Goal: Task Accomplishment & Management: Use online tool/utility

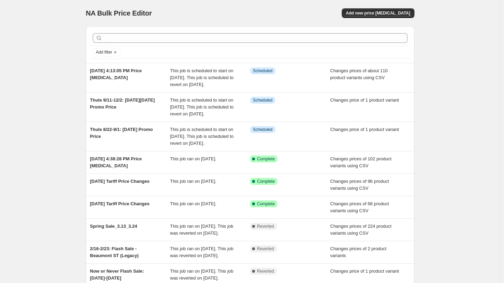
click at [58, 91] on div "NA Bulk Price Editor. This page is ready NA Bulk Price Editor Add new price cha…" at bounding box center [250, 188] width 500 height 377
click at [55, 97] on div "NA Bulk Price Editor. This page is ready NA Bulk Price Editor Add new price cha…" at bounding box center [250, 188] width 500 height 377
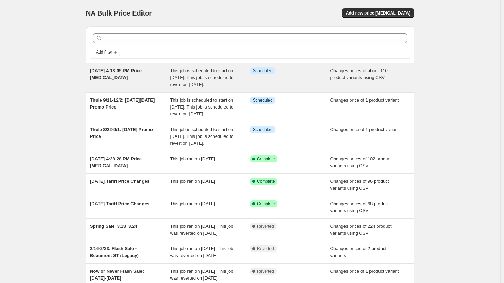
click at [253, 83] on div "Info Scheduled" at bounding box center [290, 77] width 80 height 21
